Goal: Go to known website

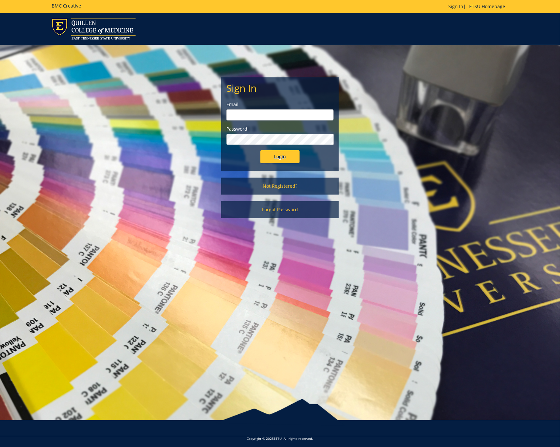
type input "sluderp@etsu.edu"
click at [282, 158] on input "Login" at bounding box center [280, 156] width 39 height 13
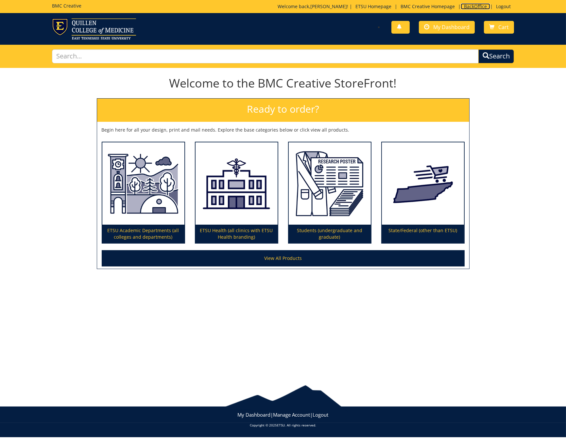
click at [477, 7] on link "BackOffice" at bounding box center [475, 6] width 29 height 6
